Goal: Information Seeking & Learning: Learn about a topic

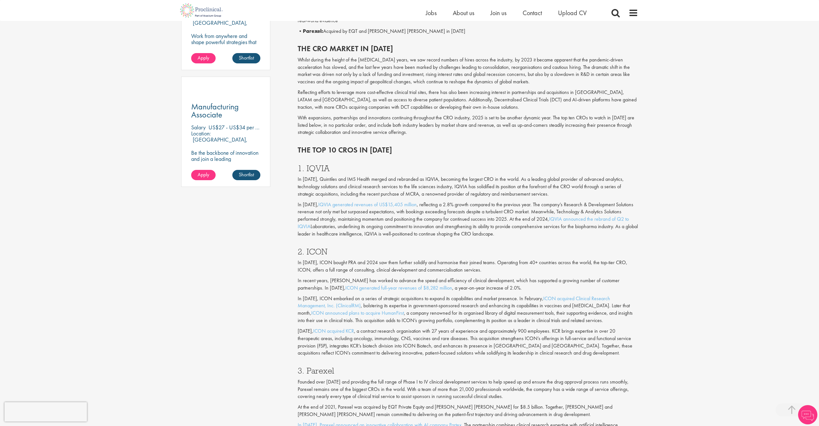
scroll to position [429, 0]
drag, startPoint x: 306, startPoint y: 164, endPoint x: 332, endPoint y: 164, distance: 25.8
click at [332, 164] on h3 "1. IQVIA" at bounding box center [468, 166] width 341 height 8
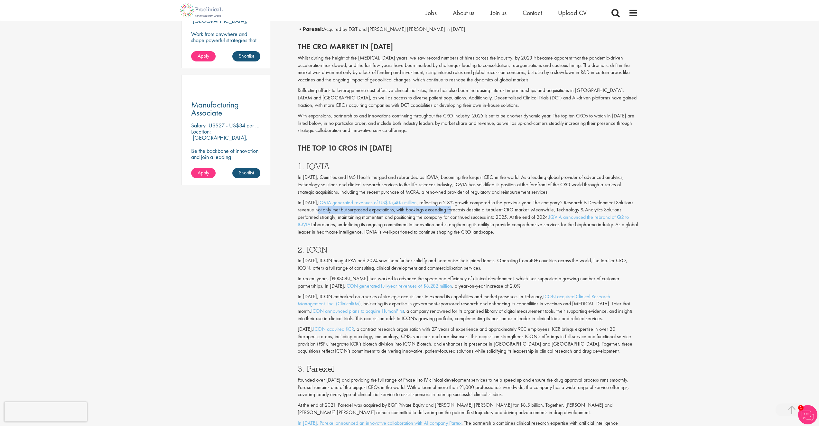
drag, startPoint x: 316, startPoint y: 209, endPoint x: 452, endPoint y: 209, distance: 135.2
click at [452, 209] on p "In [DATE], IQVIA generated revenues of US$15,405 million , reflecting a 2.8% gr…" at bounding box center [468, 217] width 341 height 37
click at [528, 209] on p "In [DATE], IQVIA generated revenues of US$15,405 million , reflecting a 2.8% gr…" at bounding box center [468, 217] width 341 height 37
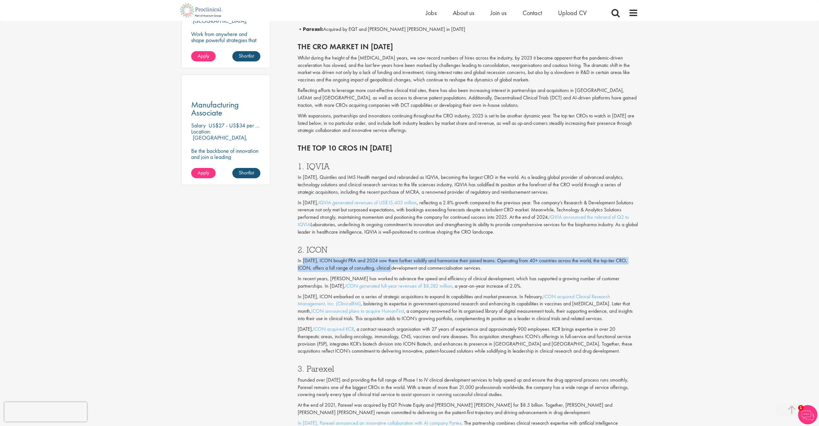
drag, startPoint x: 302, startPoint y: 263, endPoint x: 381, endPoint y: 270, distance: 78.9
click at [381, 270] on p "In [DATE], ICON bought PRA and 2024 saw them further solidify and harmonise the…" at bounding box center [468, 264] width 341 height 15
click at [381, 271] on p "In [DATE], ICON bought PRA and 2024 saw them further solidify and harmonise the…" at bounding box center [468, 264] width 341 height 15
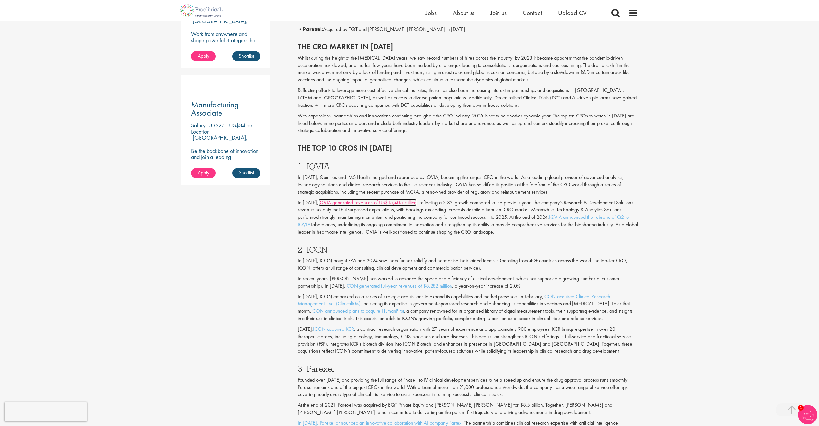
click at [384, 204] on link "IQVIA generated revenues of US$15,405 million" at bounding box center [367, 202] width 99 height 7
